Goal: Check status: Check status

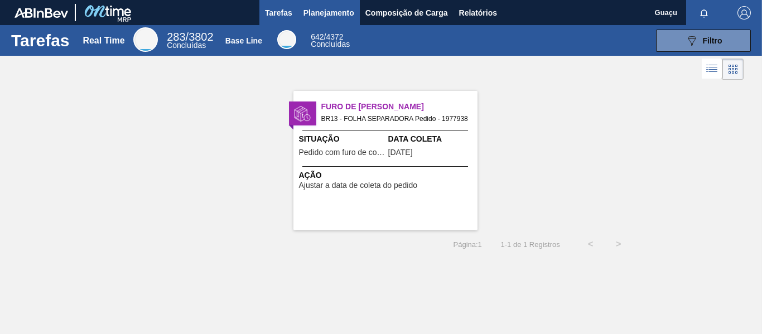
click at [324, 14] on span "Planejamento" at bounding box center [329, 12] width 51 height 13
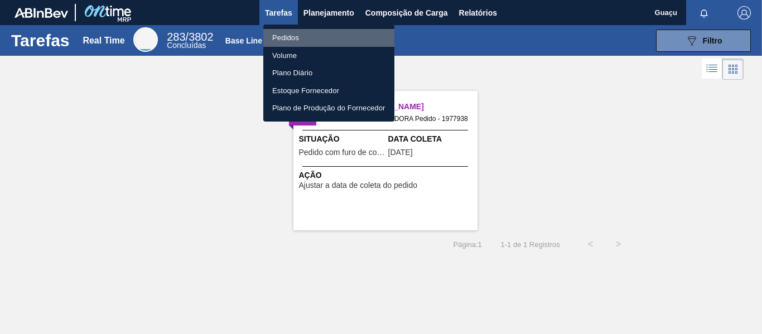
click at [295, 41] on li "Pedidos" at bounding box center [328, 38] width 131 height 18
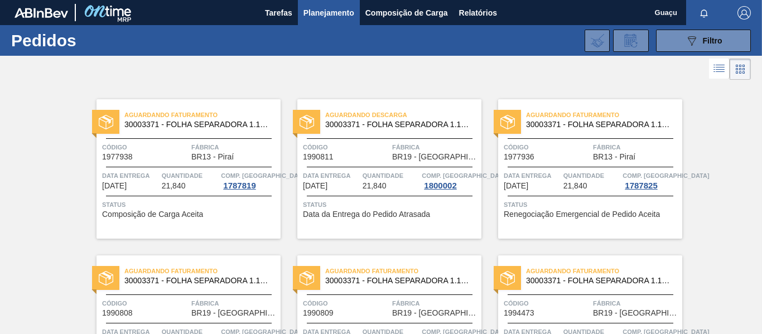
click at [403, 161] on span "BR19 - [GEOGRAPHIC_DATA]" at bounding box center [435, 157] width 87 height 8
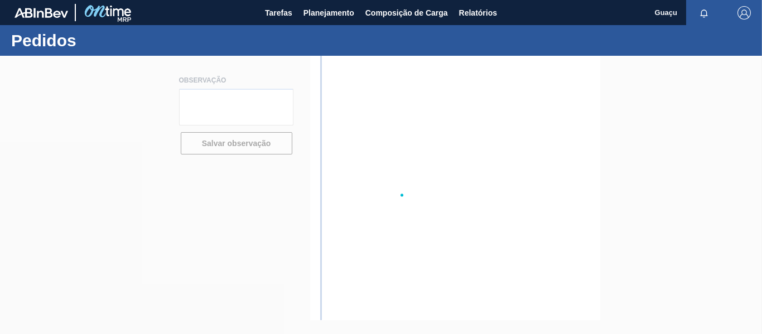
click at [403, 161] on div at bounding box center [381, 195] width 762 height 279
type textarea "[PERSON_NAME] numero de pedido"
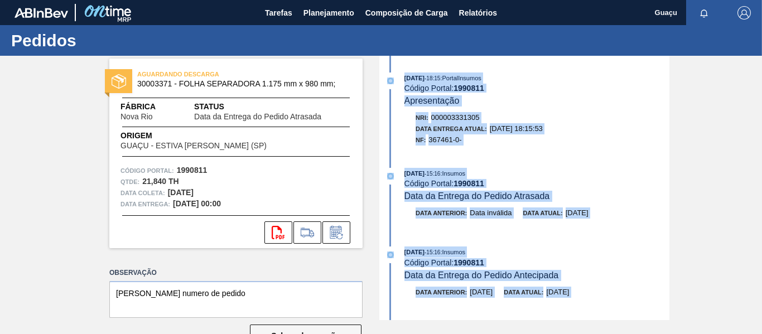
click at [604, 121] on div "Nri: 000003331305" at bounding box center [543, 117] width 254 height 11
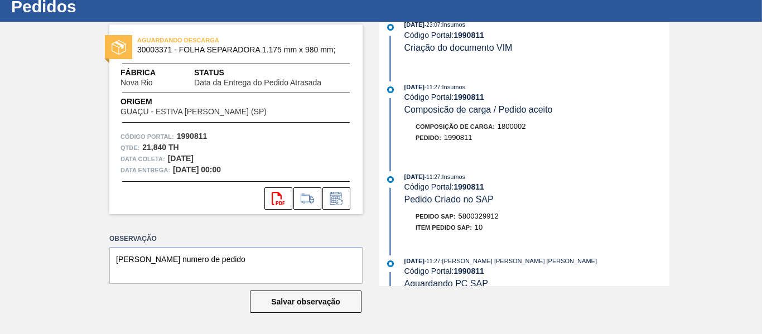
scroll to position [563, 0]
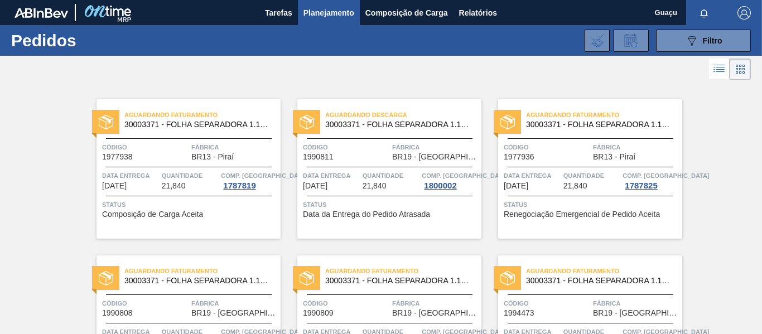
click at [160, 165] on div "Aguardando Faturamento 30003371 - FOLHA SEPARADORA 1.175 mm x 980 mm; Código 19…" at bounding box center [189, 169] width 184 height 140
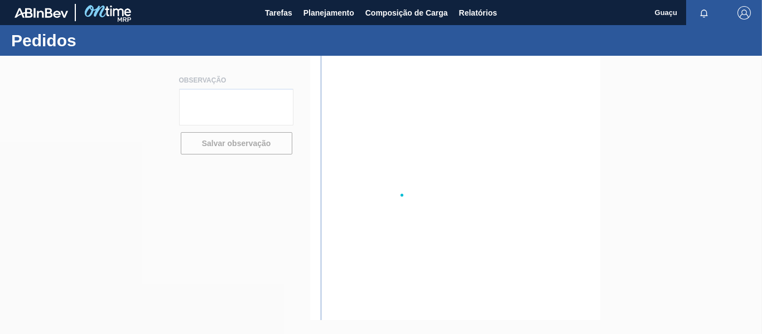
click at [160, 165] on div at bounding box center [381, 195] width 762 height 279
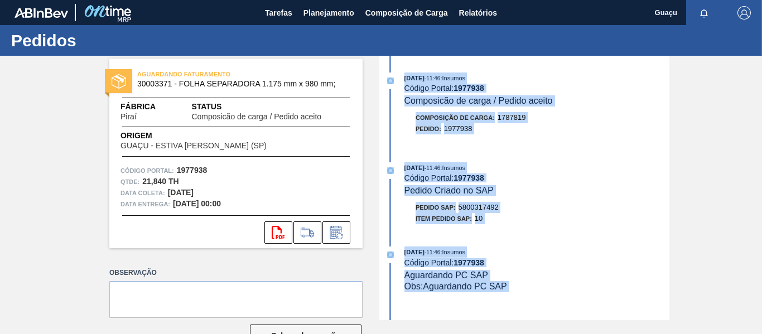
click at [519, 163] on div "[DATE] 11:46 : Insumos" at bounding box center [537, 167] width 265 height 11
